Goal: Task Accomplishment & Management: Complete application form

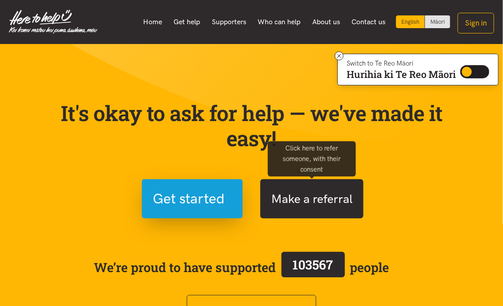
click at [301, 203] on button "Make a referral" at bounding box center [311, 198] width 103 height 39
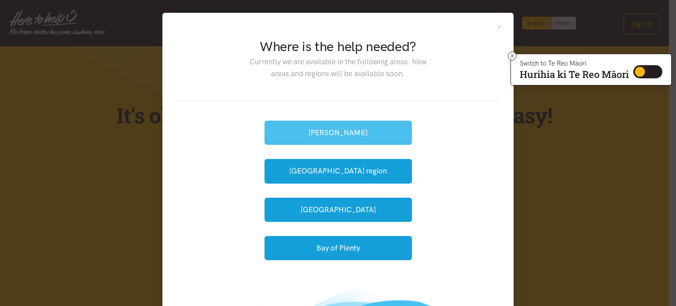
click at [357, 130] on button "[PERSON_NAME]" at bounding box center [337, 133] width 147 height 24
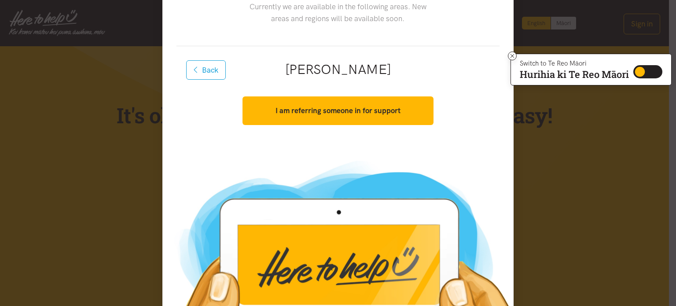
scroll to position [110, 0]
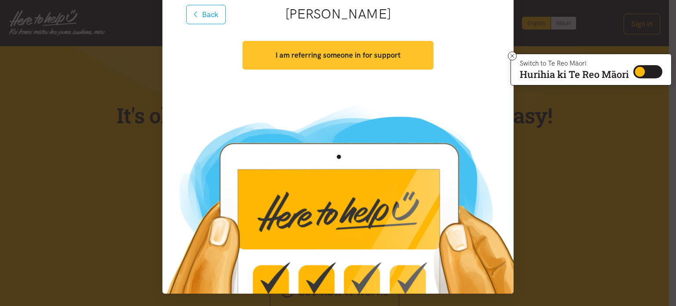
click at [287, 63] on button "I am referring someone in for support" at bounding box center [337, 55] width 191 height 29
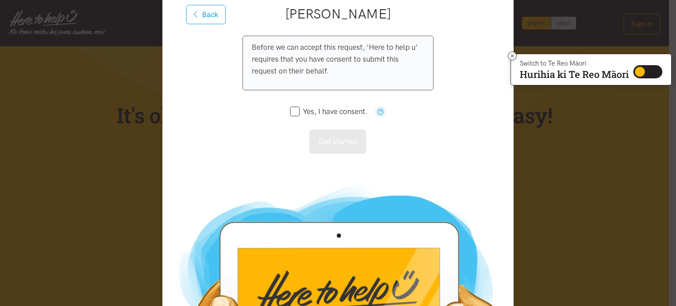
click at [296, 112] on input "Yes, I have consent." at bounding box center [328, 111] width 77 height 7
checkbox input "true"
click at [329, 137] on button "Get started" at bounding box center [337, 141] width 57 height 24
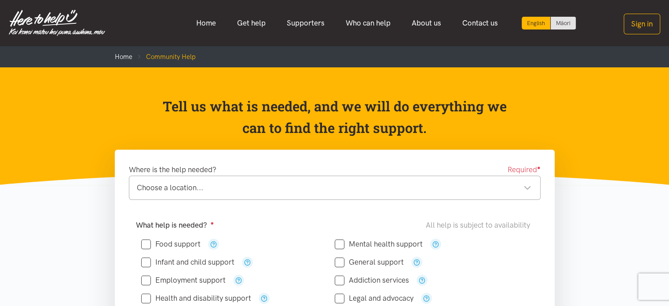
click at [268, 186] on div "Choose a location..." at bounding box center [334, 188] width 395 height 12
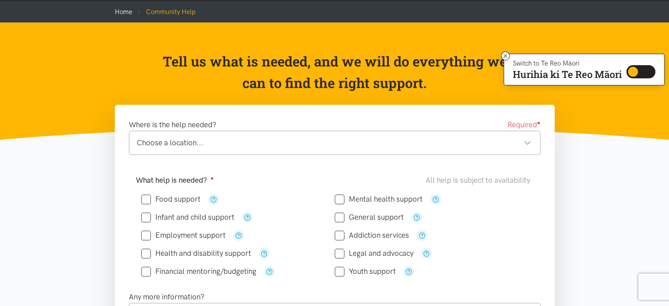
scroll to position [88, 0]
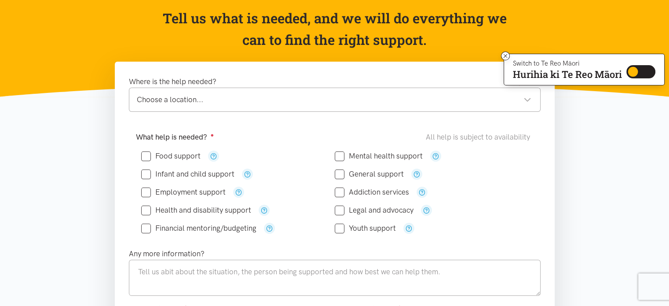
click at [209, 98] on div "Choose a location..." at bounding box center [334, 100] width 395 height 12
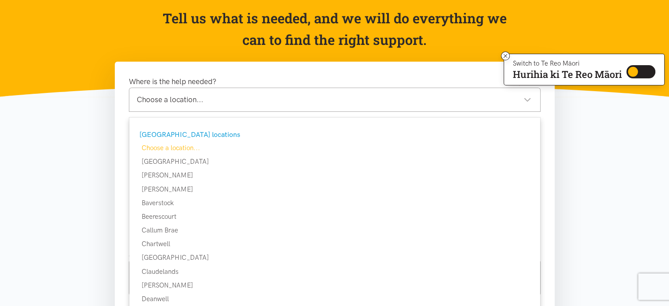
click at [180, 134] on div "[GEOGRAPHIC_DATA] locations" at bounding box center [333, 134] width 389 height 11
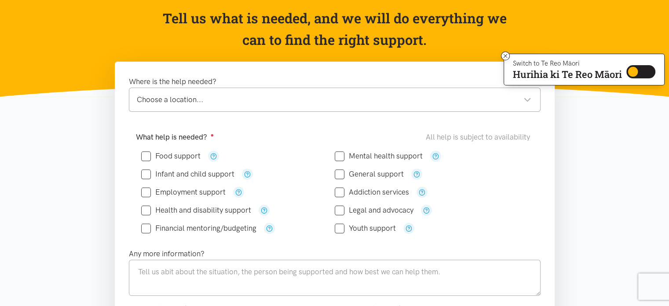
click at [201, 93] on div "Choose a location... Choose a location..." at bounding box center [335, 100] width 412 height 24
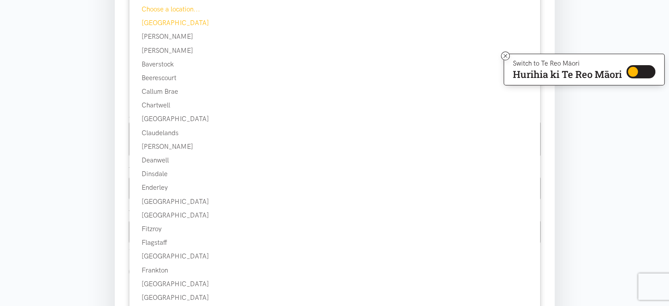
scroll to position [132, 0]
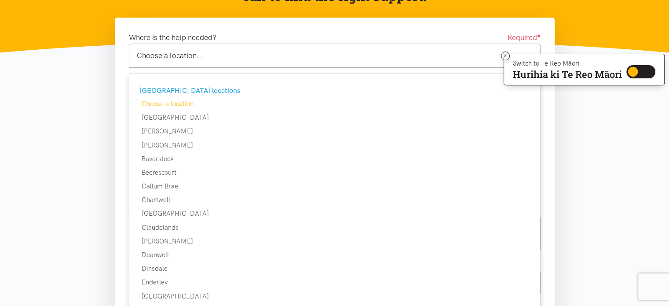
click at [178, 90] on div "[GEOGRAPHIC_DATA] locations" at bounding box center [333, 90] width 389 height 11
click at [185, 62] on div "Choose a location... Choose a location..." at bounding box center [335, 56] width 412 height 24
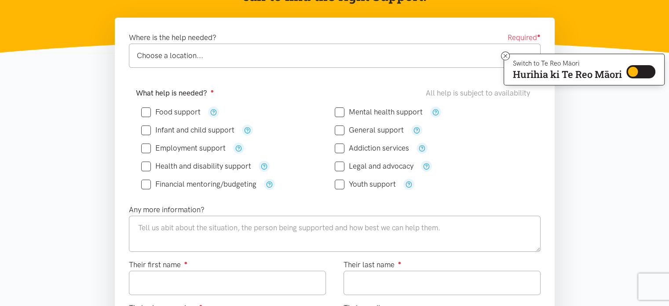
click at [184, 56] on div "Choose a location..." at bounding box center [334, 56] width 395 height 12
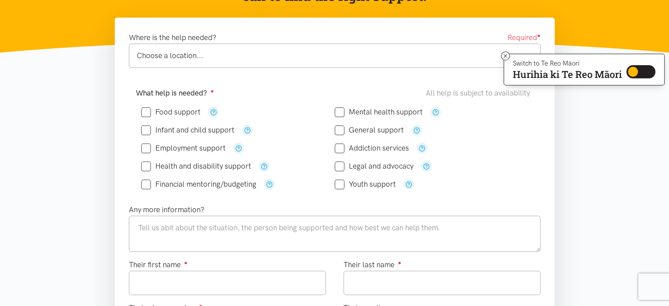
click at [174, 59] on div "Choose a location..." at bounding box center [334, 56] width 395 height 12
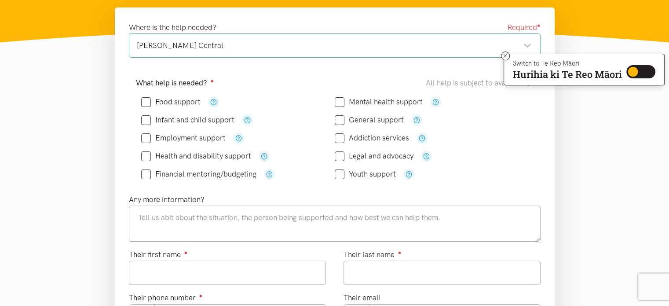
scroll to position [88, 0]
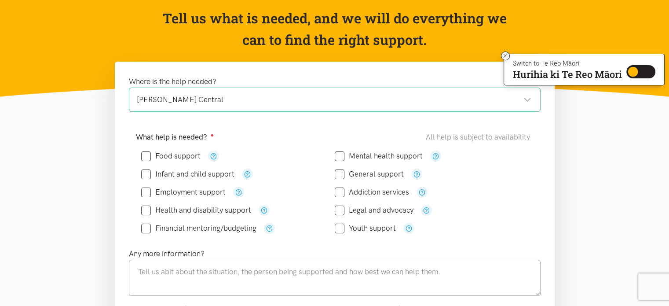
click at [174, 157] on input "Food support" at bounding box center [170, 155] width 59 height 7
checkbox input "true"
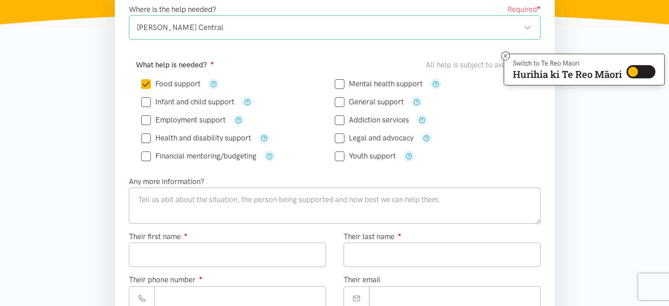
scroll to position [176, 0]
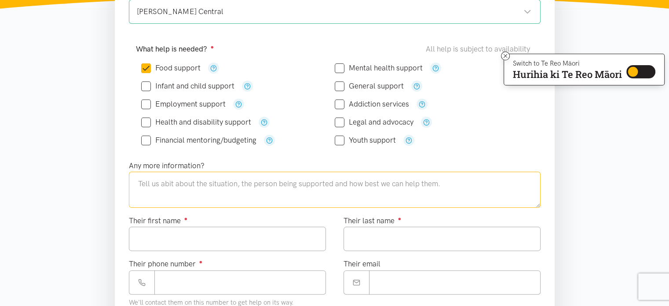
click at [202, 190] on textarea at bounding box center [335, 190] width 412 height 36
click at [256, 183] on textarea at bounding box center [335, 190] width 412 height 36
paste textarea "The ākonga is experiencing significant financial hardship while in the process …"
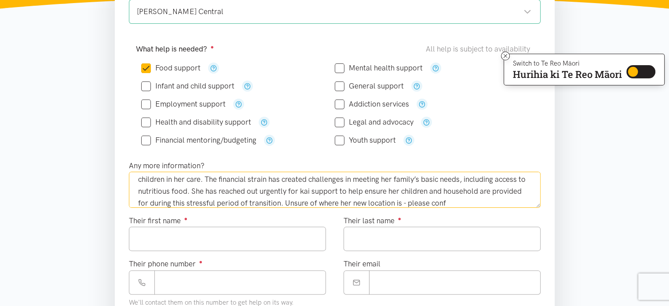
scroll to position [28, 0]
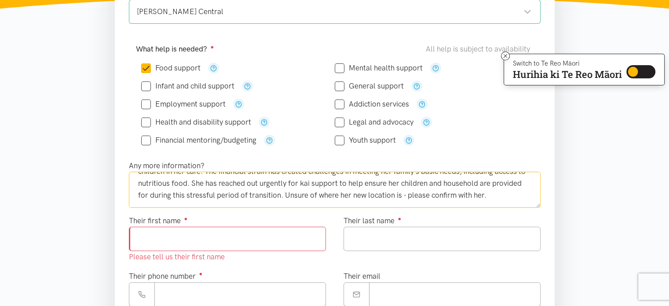
click at [213, 200] on textarea "The ākonga is experiencing significant financial hardship while in the process …" at bounding box center [335, 190] width 412 height 36
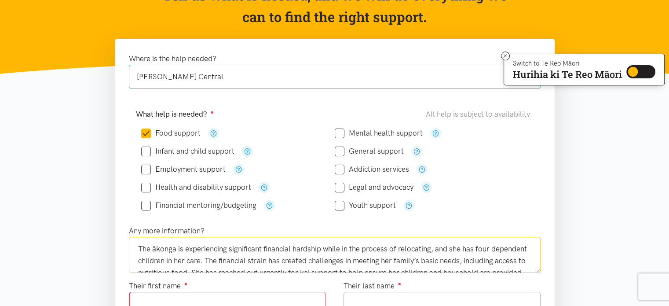
scroll to position [132, 0]
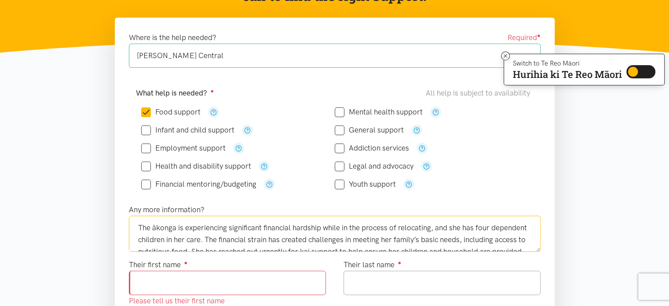
click at [144, 228] on textarea "The ākonga is experiencing significant financial hardship while in the process …" at bounding box center [335, 234] width 412 height 36
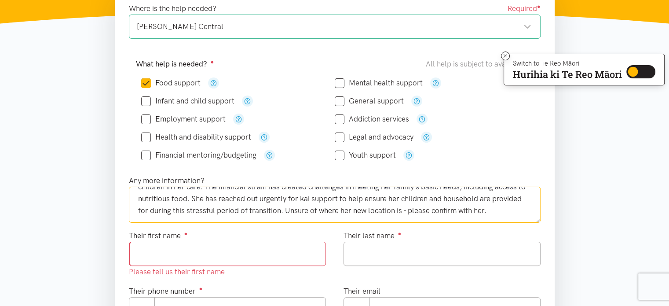
scroll to position [176, 0]
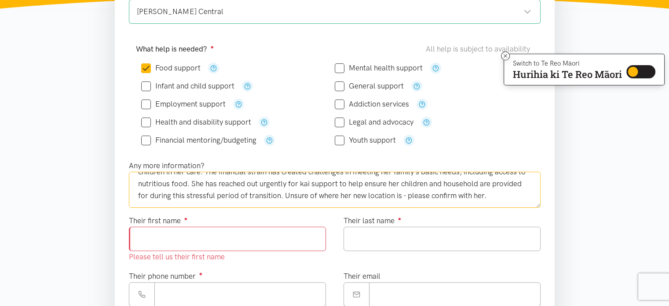
click at [521, 194] on textarea "Ākonga is experiencing significant financial hardship while in the process of r…" at bounding box center [335, 190] width 412 height 36
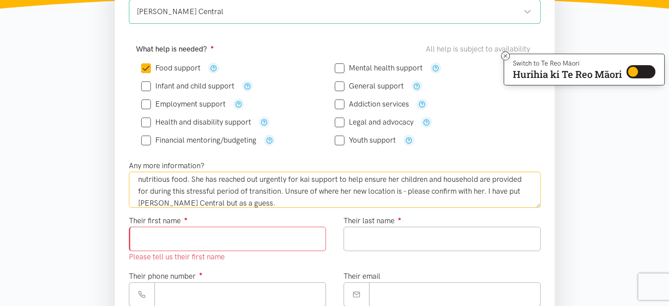
click at [253, 195] on textarea "Ākonga is experiencing significant financial hardship while in the process of r…" at bounding box center [335, 190] width 412 height 36
paste textarea "with four dependent children in her care. The financial strain has created chal…"
click at [424, 190] on textarea "Ākonga is experiencing significant financial hardship while in the process of r…" at bounding box center [335, 190] width 412 height 36
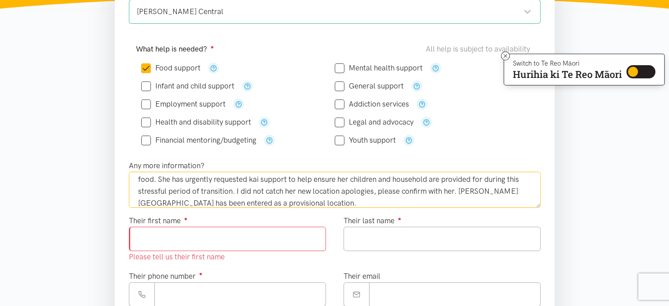
scroll to position [36, 0]
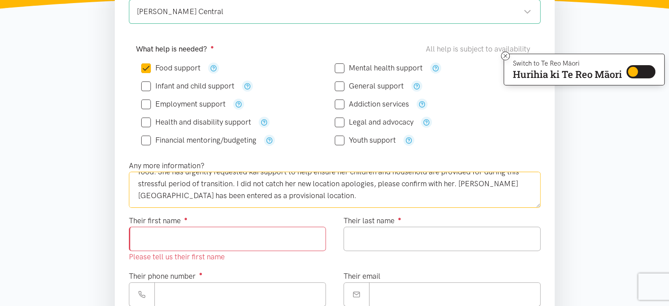
type textarea "Ākonga is experiencing significant financial hardship while in the process of r…"
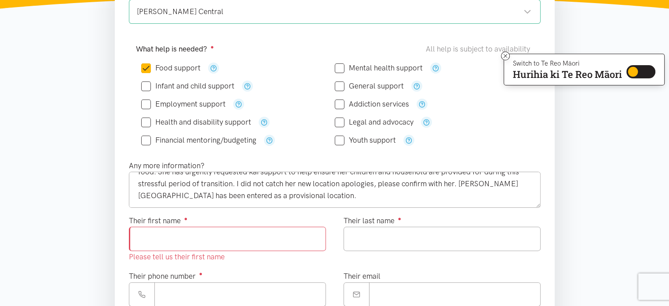
click at [204, 241] on input "Their first name ●" at bounding box center [227, 239] width 197 height 24
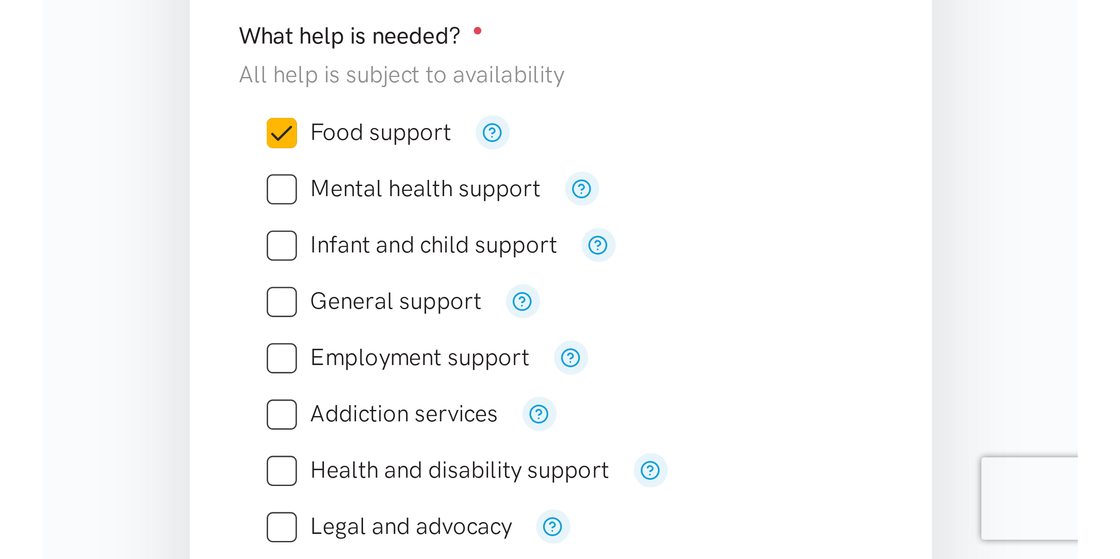
scroll to position [176, 0]
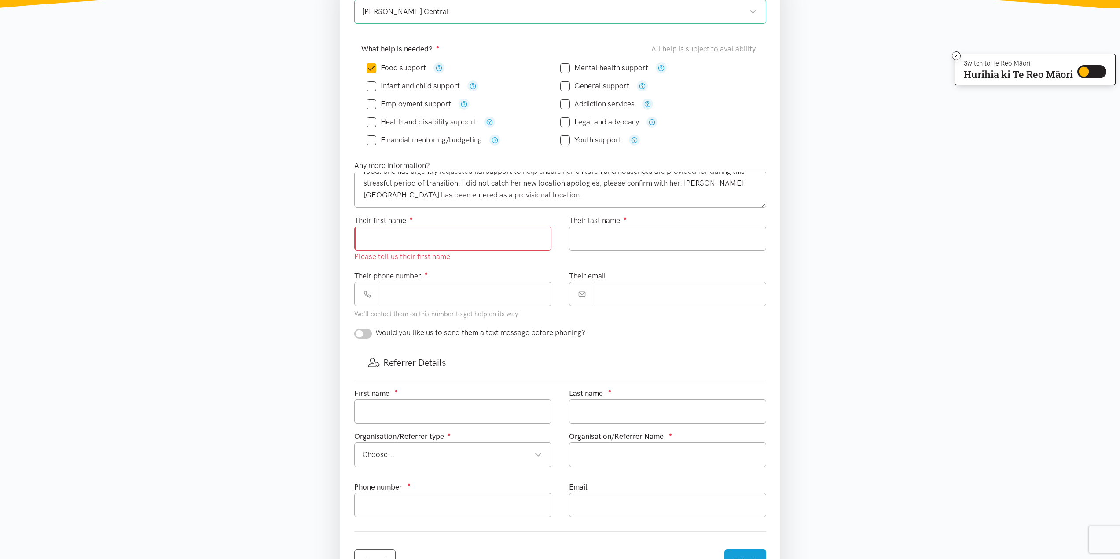
click at [443, 249] on input "Their first name ●" at bounding box center [452, 239] width 197 height 24
paste input "**********"
drag, startPoint x: 418, startPoint y: 238, endPoint x: 386, endPoint y: 238, distance: 31.7
click at [386, 238] on input "**********" at bounding box center [452, 239] width 197 height 24
type input "*****"
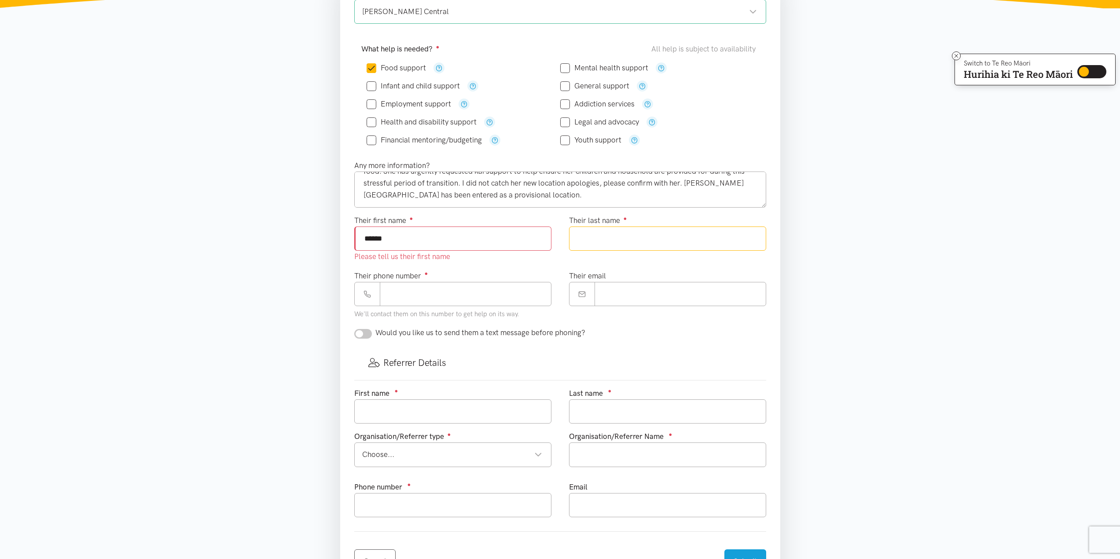
click at [631, 234] on input "Their last name ●" at bounding box center [667, 239] width 197 height 24
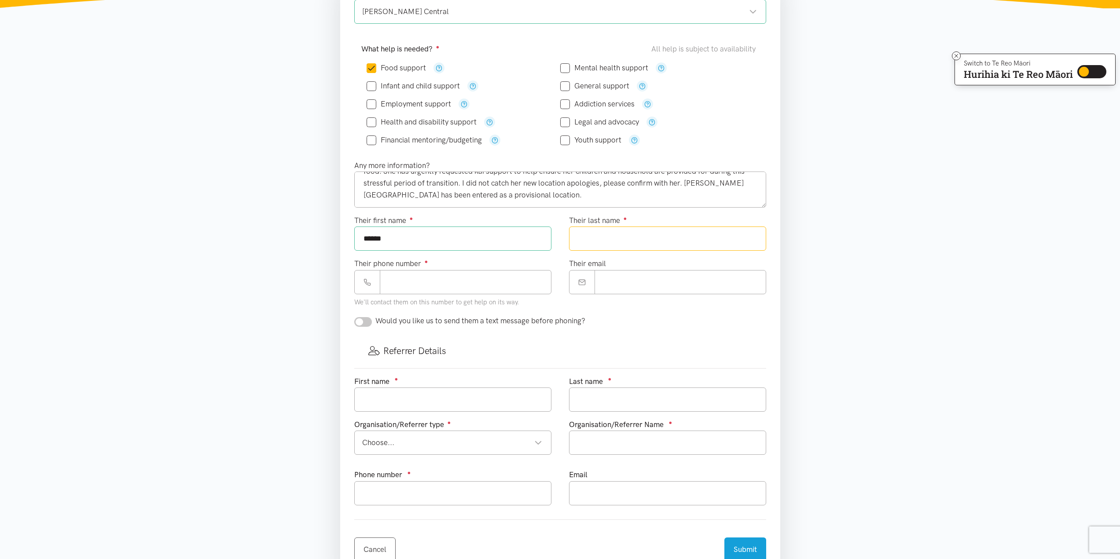
paste input "*****"
type input "*****"
click at [428, 284] on input "Their phone number ●" at bounding box center [466, 282] width 172 height 24
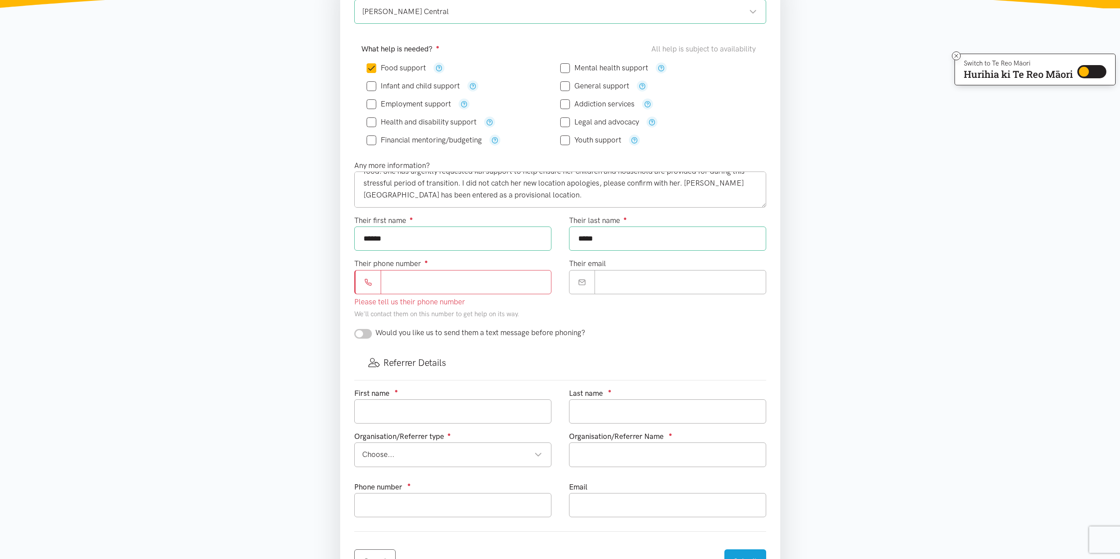
click at [423, 289] on input "Their phone number ●" at bounding box center [466, 282] width 171 height 24
type input "*********"
click at [610, 281] on input "Their email" at bounding box center [680, 282] width 172 height 24
click at [634, 283] on input "**********" at bounding box center [680, 282] width 171 height 24
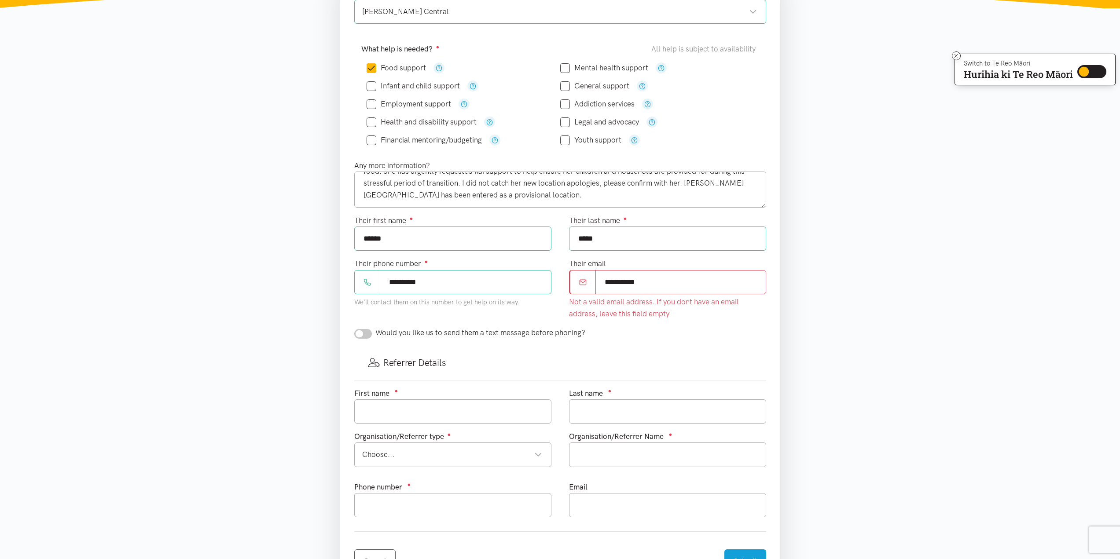
paste input "**********"
type input "**********"
click at [441, 305] on input "text" at bounding box center [452, 412] width 197 height 24
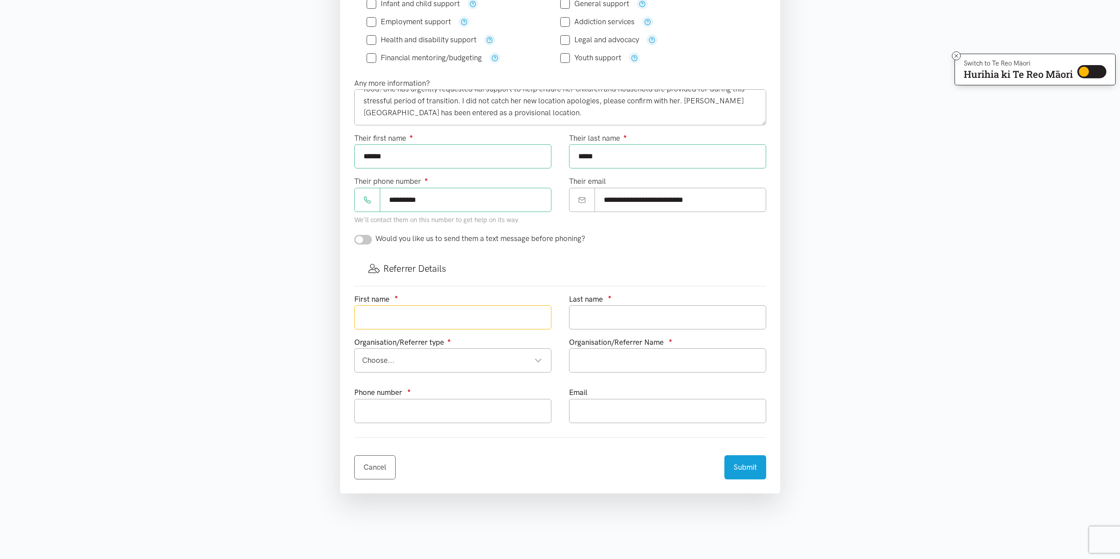
scroll to position [264, 0]
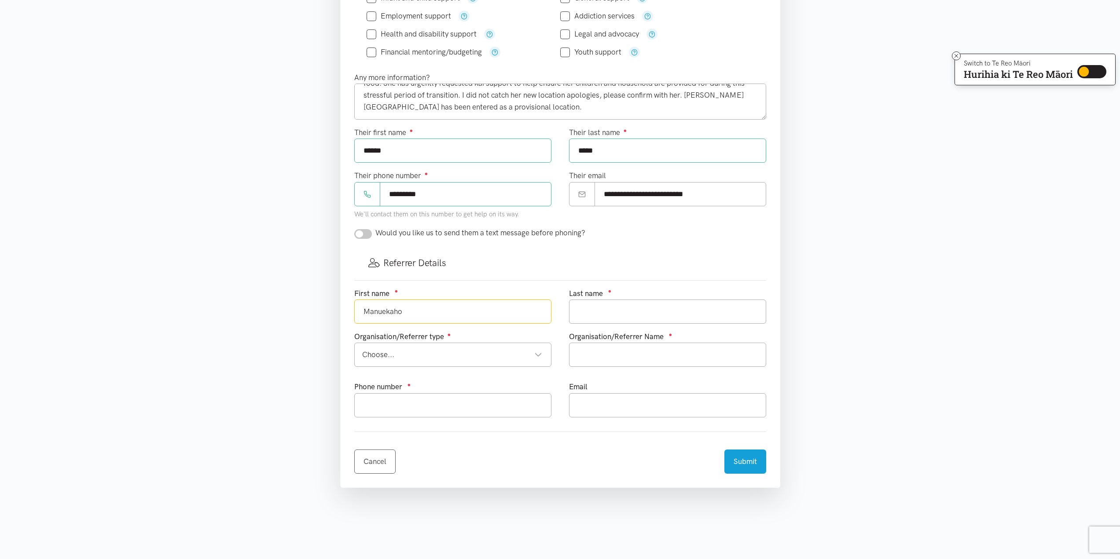
type input "Manuekaho"
type input "Fehoko"
click at [455, 305] on div "Choose..." at bounding box center [452, 355] width 180 height 12
click at [614, 305] on input "text" at bounding box center [667, 355] width 197 height 24
type input "Wintec - Te Kete Manaaki | Kaiāwhina"
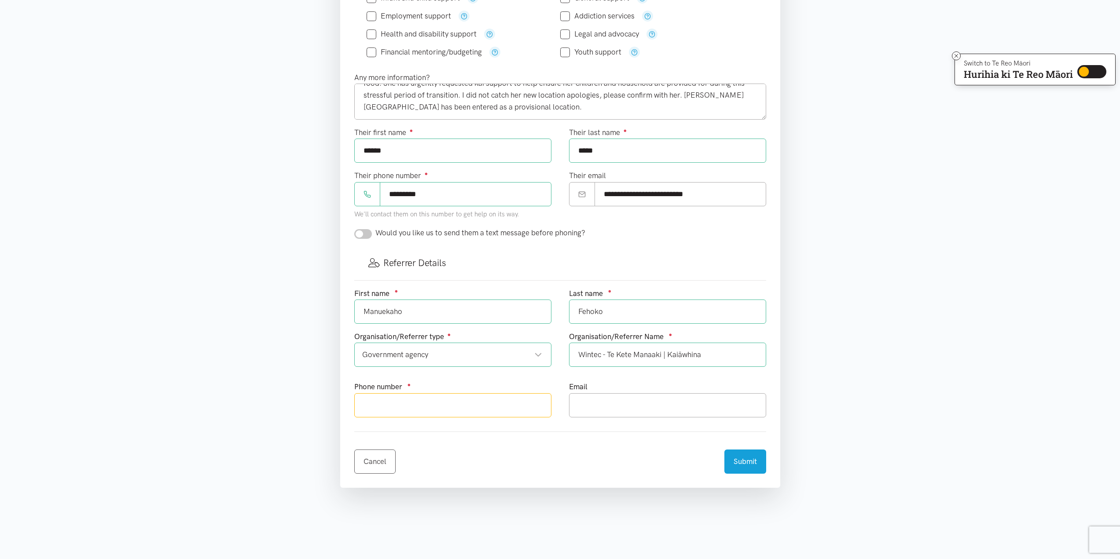
click at [396, 305] on input "text" at bounding box center [452, 405] width 197 height 24
click at [585, 305] on input "text" at bounding box center [667, 405] width 197 height 24
click at [435, 305] on input "text" at bounding box center [452, 405] width 197 height 24
click at [457, 305] on input "0800 WINTEC ext." at bounding box center [452, 405] width 197 height 24
paste input "3540"
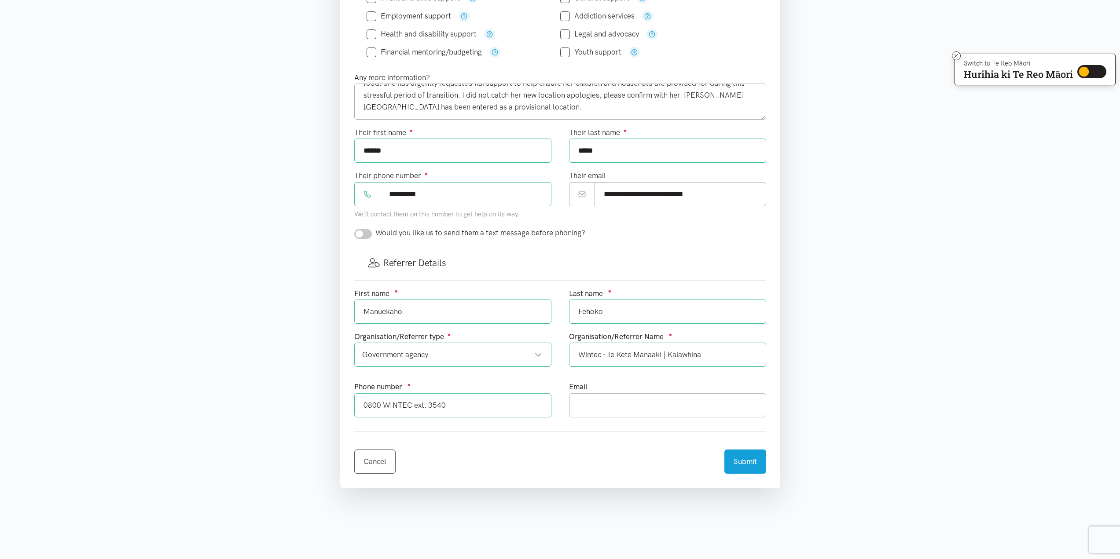
type input "0800 WINTEC ext. 3540"
click at [621, 305] on input "text" at bounding box center [667, 405] width 197 height 24
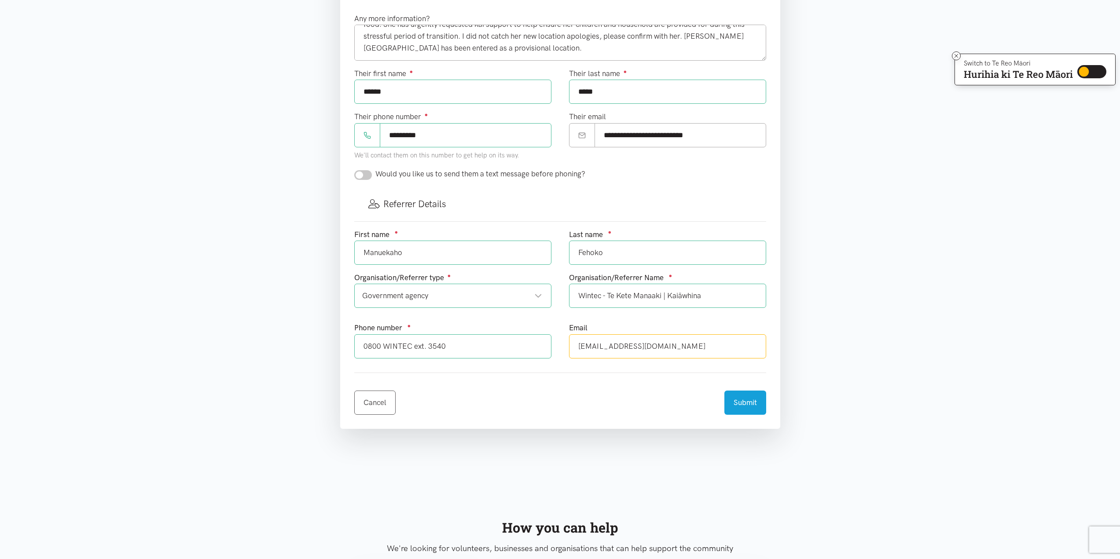
scroll to position [352, 0]
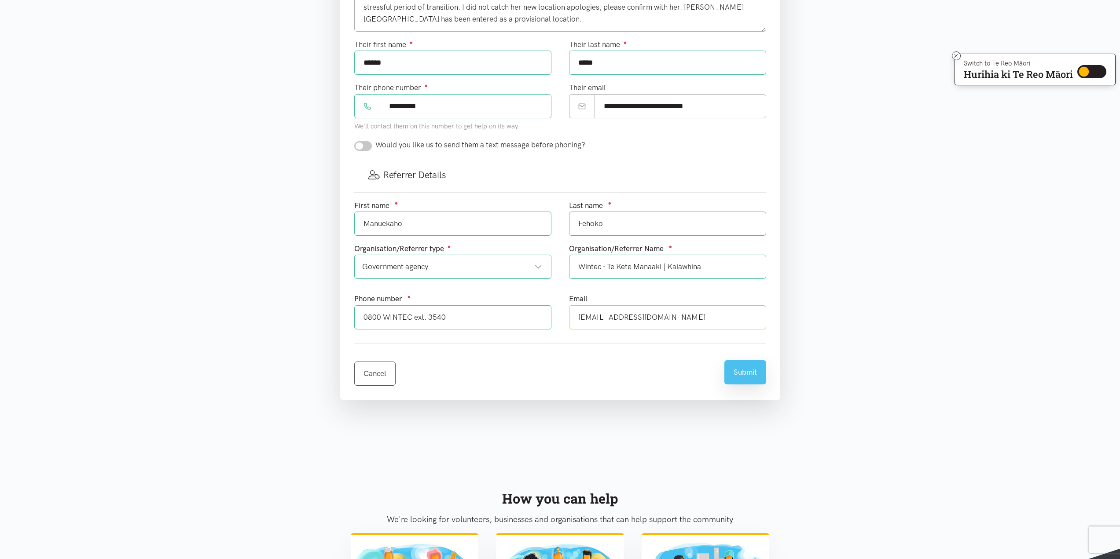
type input "[EMAIL_ADDRESS][DOMAIN_NAME]"
click at [669, 305] on button "Submit" at bounding box center [745, 372] width 42 height 24
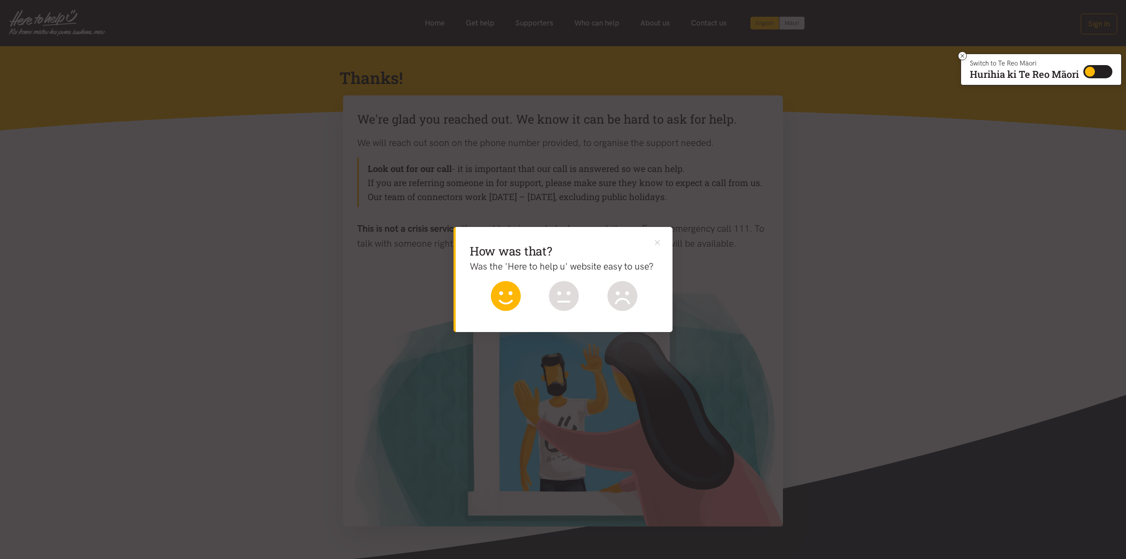
click at [502, 300] on icon at bounding box center [506, 296] width 30 height 30
